Goal: Check status: Check status

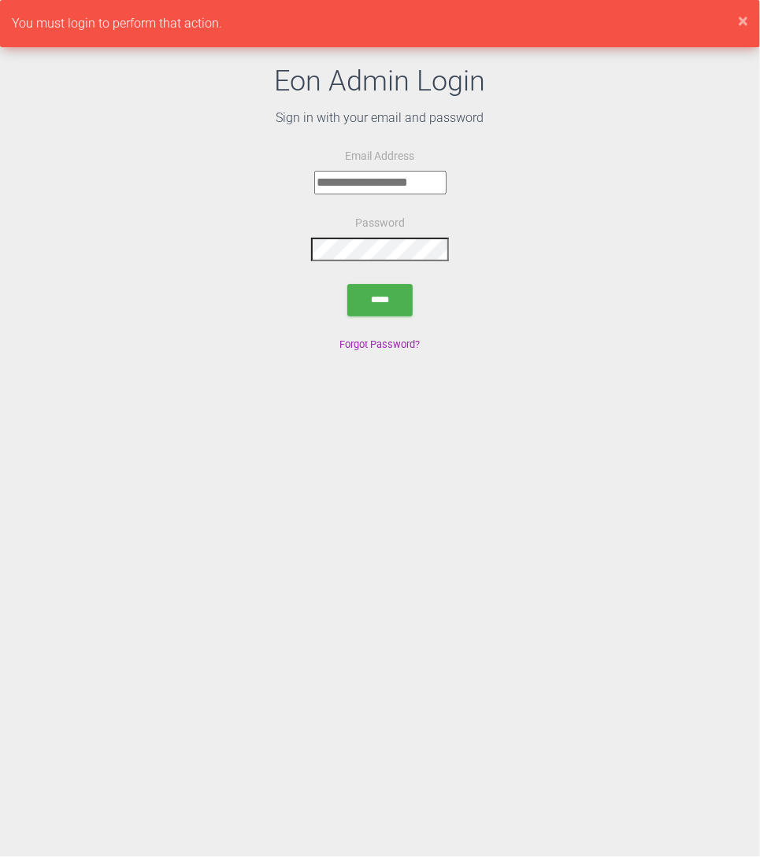
click at [372, 179] on input "email" at bounding box center [380, 183] width 132 height 24
type input "**********"
click at [389, 293] on input "submit" at bounding box center [379, 300] width 65 height 32
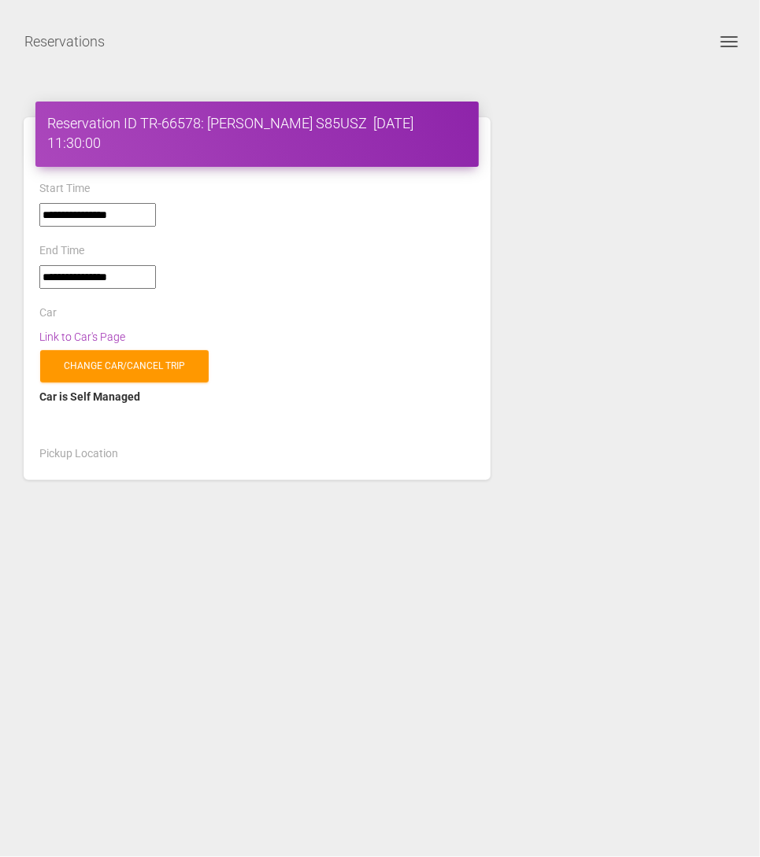
select select "*****"
